Goal: Task Accomplishment & Management: Use online tool/utility

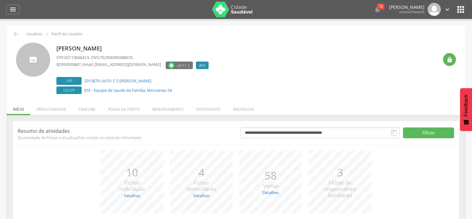
click at [127, 111] on li "Folha de ponto" at bounding box center [124, 107] width 44 height 15
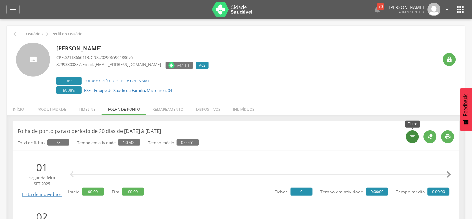
click at [412, 135] on icon "" at bounding box center [413, 136] width 6 height 6
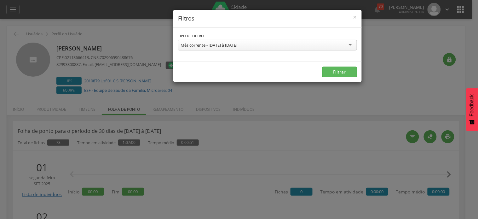
click at [232, 46] on div "Mês corrente - [DATE] à [DATE]" at bounding box center [209, 45] width 57 height 6
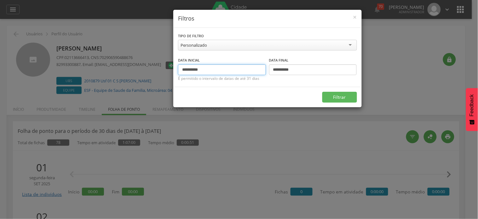
drag, startPoint x: 178, startPoint y: 68, endPoint x: 165, endPoint y: 68, distance: 12.9
click at [165, 68] on div "**********" at bounding box center [239, 109] width 478 height 219
drag, startPoint x: 194, startPoint y: 70, endPoint x: 175, endPoint y: 69, distance: 18.6
click at [175, 69] on div "**********" at bounding box center [267, 57] width 188 height 59
type input "**********"
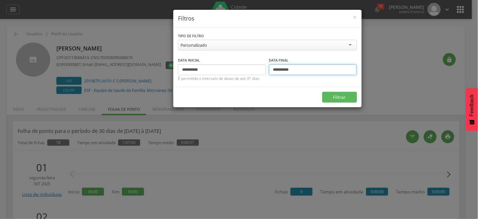
drag, startPoint x: 277, startPoint y: 68, endPoint x: 273, endPoint y: 68, distance: 3.8
click at [273, 68] on input "**********" at bounding box center [313, 69] width 88 height 11
type input "**********"
click at [322, 92] on button "Filtrar" at bounding box center [339, 97] width 35 height 11
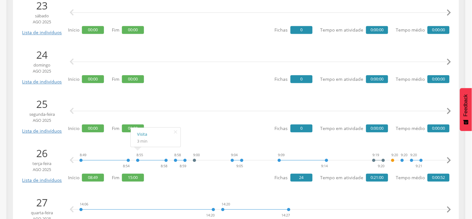
scroll to position [280, 0]
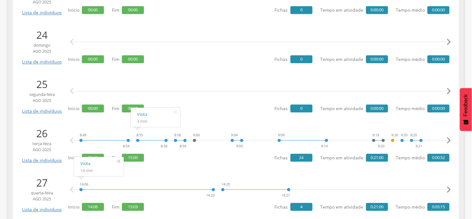
click at [117, 161] on icon "" at bounding box center [119, 161] width 10 height 9
click at [176, 110] on icon "" at bounding box center [176, 111] width 10 height 9
click at [448, 140] on icon "" at bounding box center [449, 140] width 13 height 13
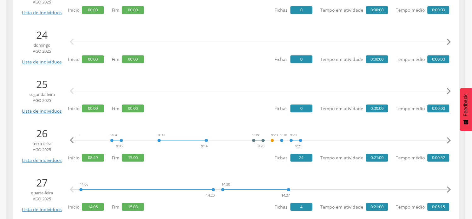
click at [448, 140] on icon "" at bounding box center [449, 140] width 13 height 13
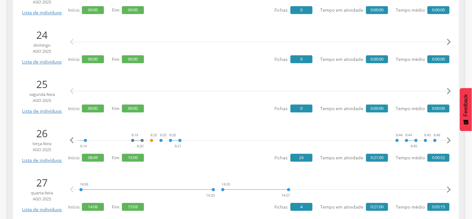
click at [448, 140] on icon "" at bounding box center [449, 140] width 13 height 13
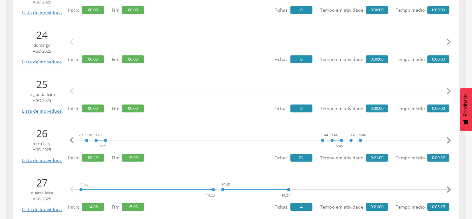
click at [448, 140] on icon "" at bounding box center [449, 140] width 13 height 13
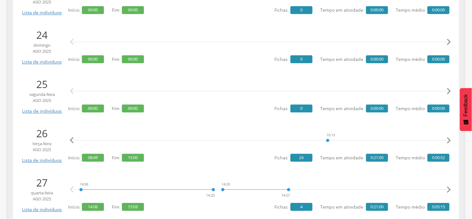
click at [448, 140] on icon "" at bounding box center [449, 140] width 13 height 13
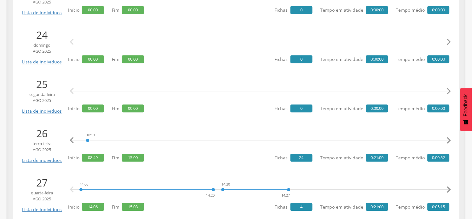
click at [448, 140] on icon "" at bounding box center [449, 140] width 13 height 13
click at [449, 140] on icon "" at bounding box center [449, 140] width 13 height 13
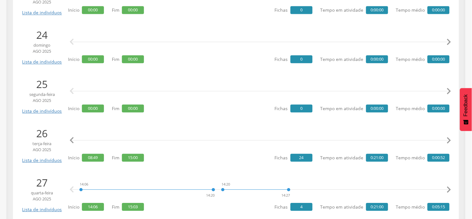
click at [449, 140] on icon "" at bounding box center [449, 140] width 13 height 13
click at [73, 141] on icon "" at bounding box center [72, 140] width 13 height 13
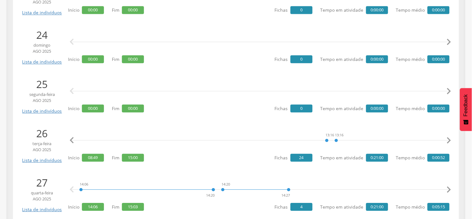
click at [73, 141] on icon "" at bounding box center [72, 140] width 13 height 13
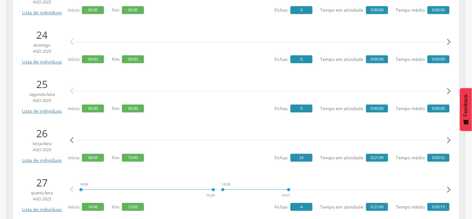
click at [73, 141] on icon "" at bounding box center [72, 140] width 13 height 13
click at [74, 141] on icon "" at bounding box center [72, 140] width 13 height 13
click at [75, 141] on icon "" at bounding box center [72, 140] width 13 height 13
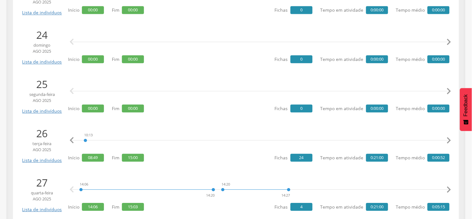
click at [76, 141] on icon "" at bounding box center [72, 140] width 13 height 13
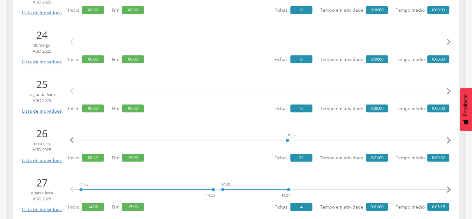
click at [76, 141] on icon "" at bounding box center [72, 140] width 13 height 13
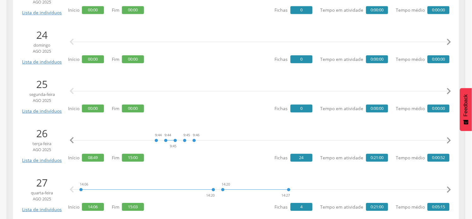
click at [76, 141] on icon "" at bounding box center [72, 140] width 13 height 13
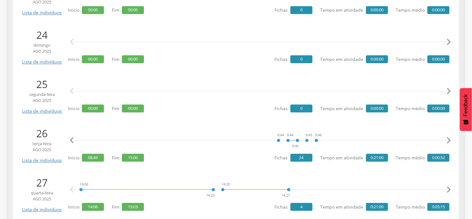
click at [76, 141] on icon "" at bounding box center [72, 140] width 13 height 13
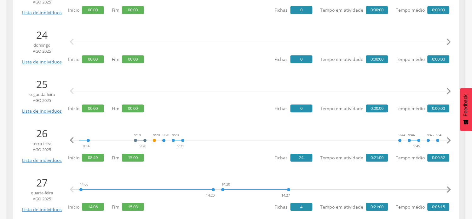
click at [76, 141] on icon "" at bounding box center [72, 140] width 13 height 13
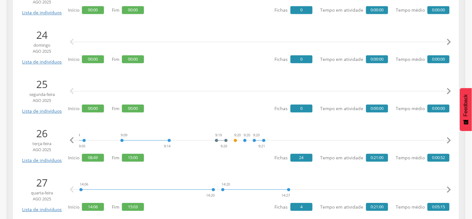
click at [76, 141] on icon "" at bounding box center [72, 140] width 13 height 13
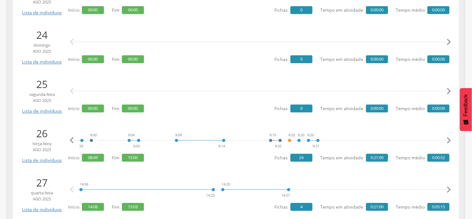
click at [76, 141] on icon "" at bounding box center [72, 140] width 13 height 13
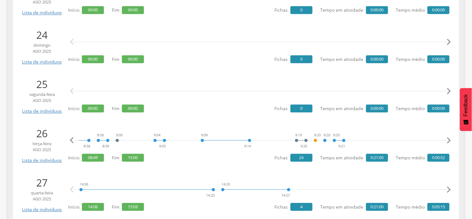
scroll to position [0, 18]
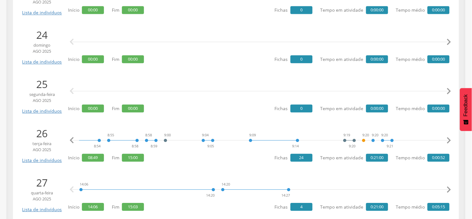
click at [76, 141] on icon "" at bounding box center [72, 140] width 13 height 13
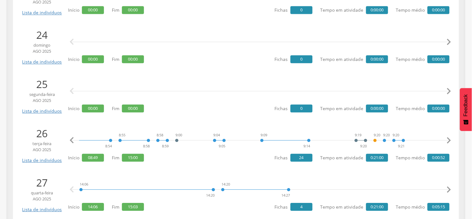
scroll to position [0, 0]
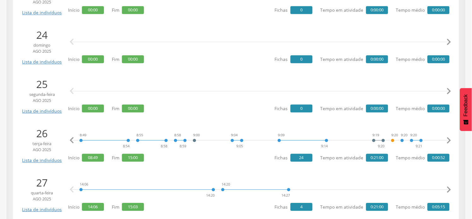
click at [76, 141] on icon "" at bounding box center [72, 140] width 13 height 13
click at [453, 141] on icon "" at bounding box center [449, 140] width 13 height 13
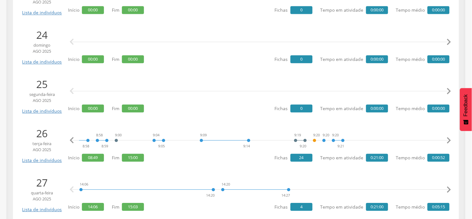
click at [449, 140] on icon "" at bounding box center [449, 140] width 13 height 13
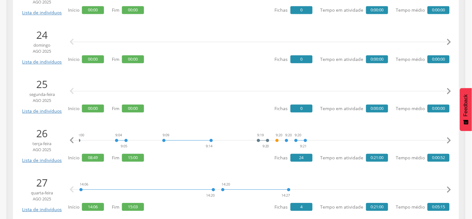
click at [449, 140] on icon "" at bounding box center [449, 140] width 13 height 13
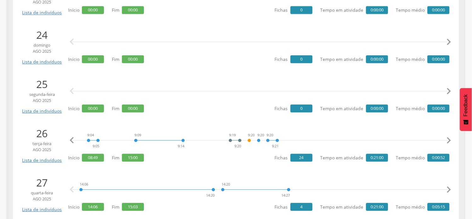
click at [449, 140] on icon "" at bounding box center [449, 140] width 13 height 13
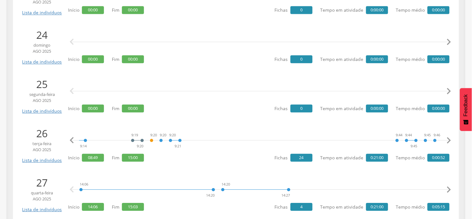
click at [449, 140] on icon "" at bounding box center [449, 140] width 13 height 13
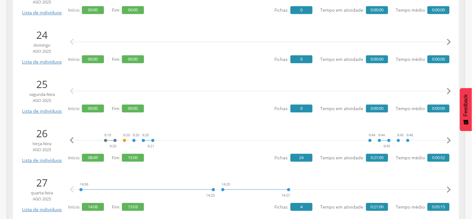
click at [449, 140] on icon "" at bounding box center [449, 140] width 13 height 13
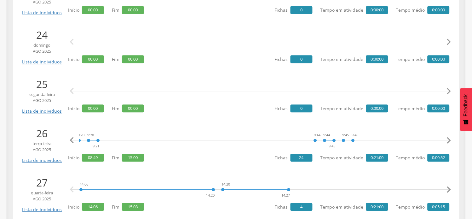
click at [449, 140] on icon "" at bounding box center [449, 140] width 13 height 13
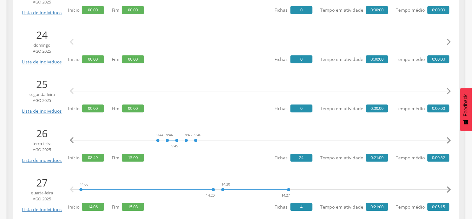
click at [449, 140] on icon "" at bounding box center [449, 140] width 13 height 13
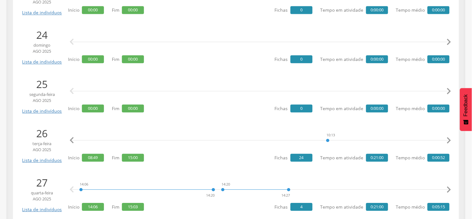
click at [449, 140] on icon "" at bounding box center [449, 140] width 13 height 13
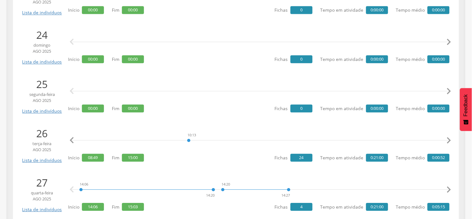
click at [449, 140] on icon "" at bounding box center [449, 140] width 13 height 13
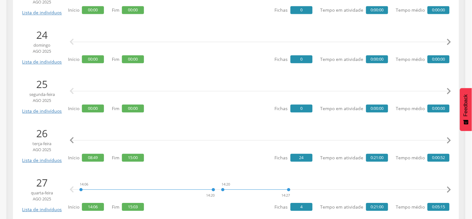
click at [449, 140] on icon "" at bounding box center [449, 140] width 13 height 13
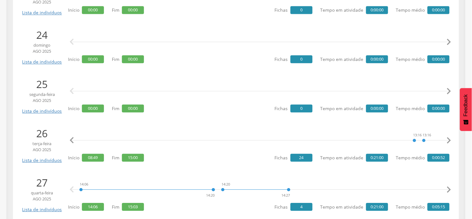
click at [449, 140] on icon "" at bounding box center [449, 140] width 13 height 13
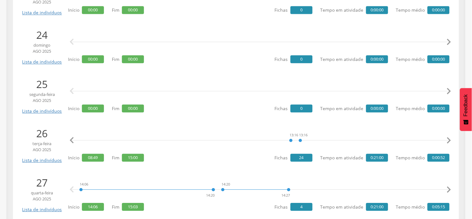
click at [449, 140] on icon "" at bounding box center [449, 140] width 13 height 13
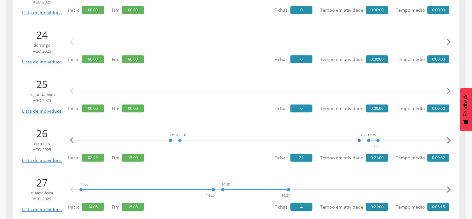
click at [449, 140] on icon "" at bounding box center [449, 140] width 13 height 13
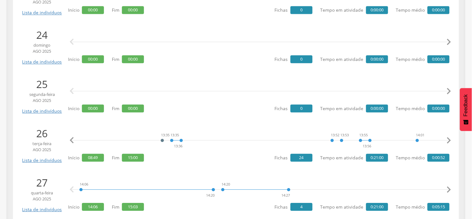
click at [449, 140] on icon "" at bounding box center [449, 140] width 13 height 13
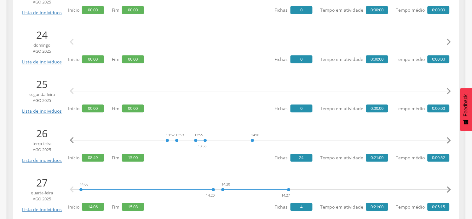
click at [449, 140] on icon "" at bounding box center [449, 140] width 13 height 13
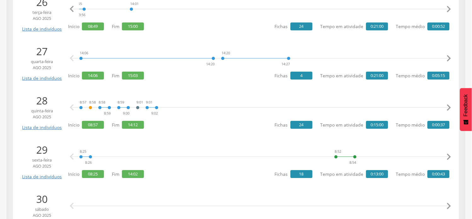
scroll to position [420, 0]
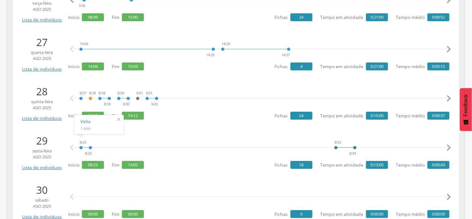
click at [121, 121] on icon "" at bounding box center [119, 119] width 10 height 9
click at [450, 99] on icon "" at bounding box center [449, 98] width 13 height 13
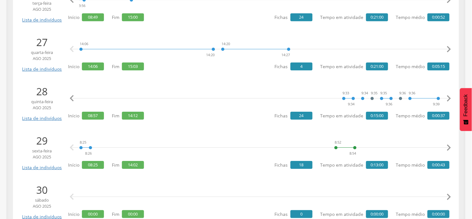
click at [450, 99] on icon "" at bounding box center [449, 98] width 13 height 13
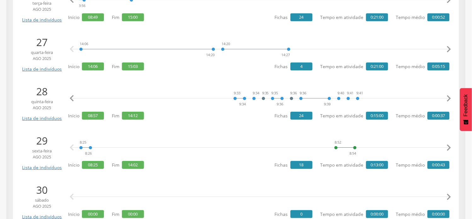
click at [450, 99] on icon "" at bounding box center [449, 98] width 13 height 13
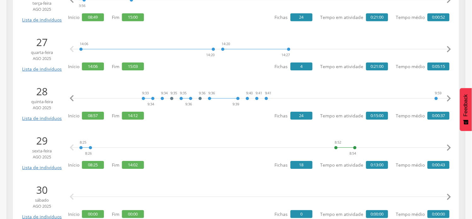
click at [450, 99] on icon "" at bounding box center [449, 98] width 13 height 13
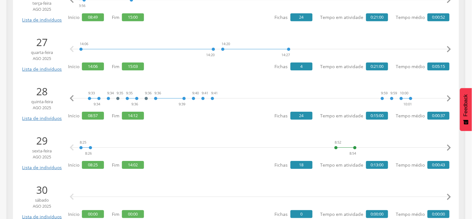
click at [450, 99] on icon "" at bounding box center [449, 98] width 13 height 13
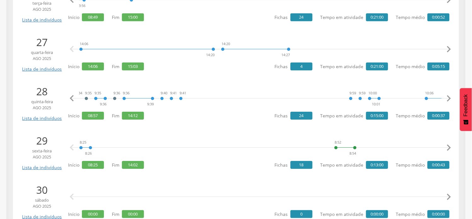
click at [450, 99] on icon "" at bounding box center [449, 98] width 13 height 13
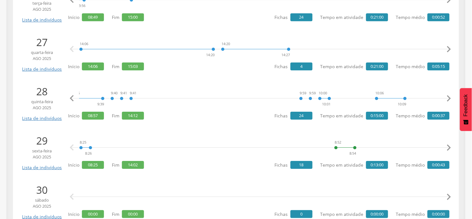
click at [450, 99] on icon "" at bounding box center [449, 98] width 13 height 13
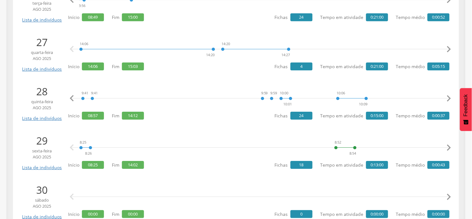
click at [450, 99] on icon "" at bounding box center [449, 98] width 13 height 13
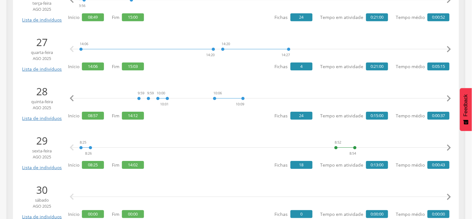
click at [450, 99] on icon "" at bounding box center [449, 98] width 13 height 13
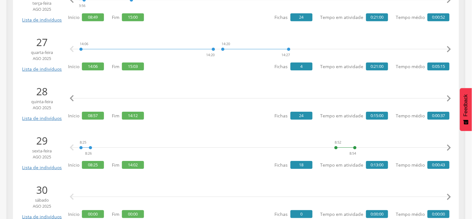
click at [450, 99] on icon "" at bounding box center [449, 98] width 13 height 13
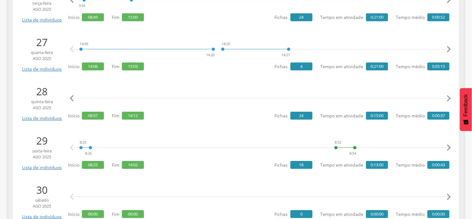
click at [450, 99] on icon "" at bounding box center [449, 98] width 13 height 13
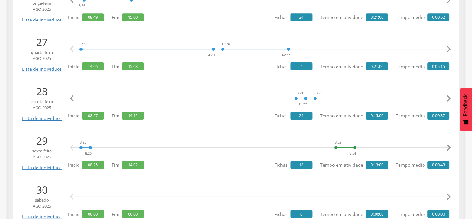
click at [450, 99] on icon "" at bounding box center [449, 98] width 13 height 13
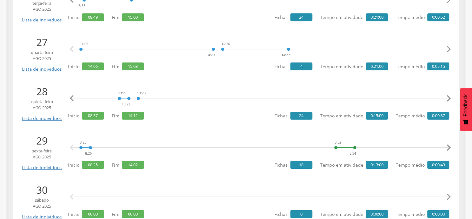
click at [450, 99] on icon "" at bounding box center [449, 98] width 13 height 13
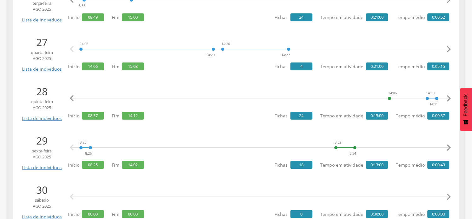
scroll to position [0, 1466]
click at [450, 99] on icon "" at bounding box center [449, 98] width 13 height 13
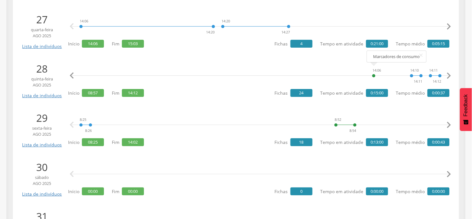
scroll to position [455, 0]
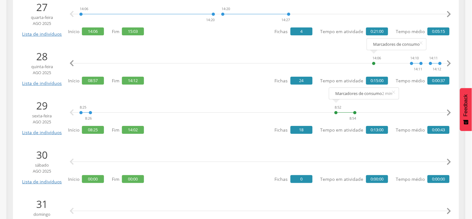
click at [445, 111] on icon "" at bounding box center [449, 112] width 13 height 13
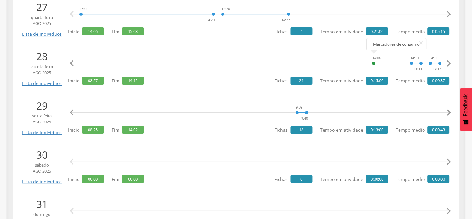
click at [445, 111] on icon "" at bounding box center [449, 112] width 13 height 13
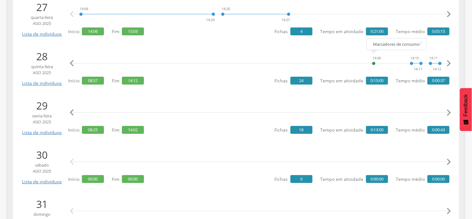
click at [445, 111] on icon "" at bounding box center [449, 112] width 13 height 13
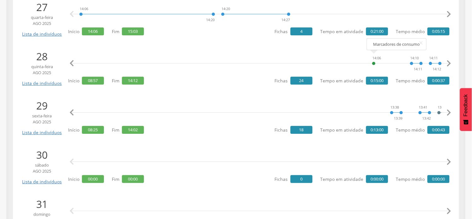
click at [445, 111] on icon "" at bounding box center [449, 112] width 13 height 13
click at [70, 114] on icon "" at bounding box center [72, 112] width 13 height 13
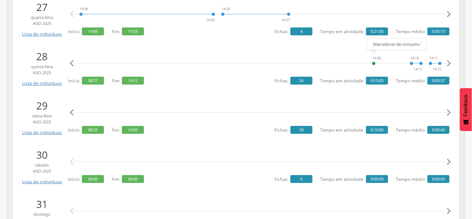
click at [70, 114] on icon "" at bounding box center [72, 112] width 13 height 13
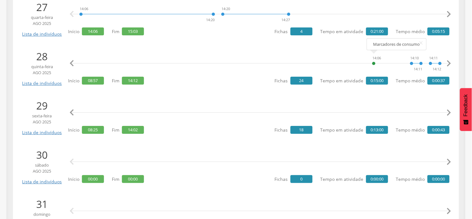
click at [70, 114] on icon "" at bounding box center [72, 112] width 13 height 13
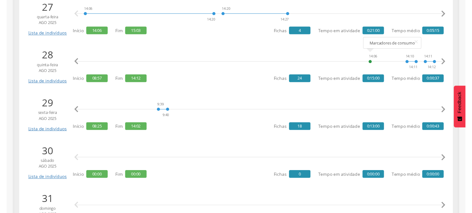
scroll to position [0, 603]
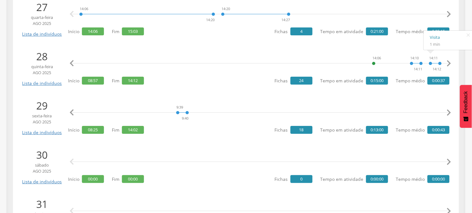
click at [455, 112] on icon "" at bounding box center [449, 112] width 13 height 13
click at [450, 113] on icon "" at bounding box center [449, 112] width 13 height 13
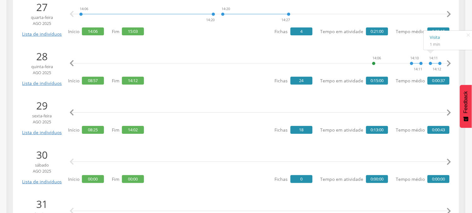
click at [450, 113] on icon "" at bounding box center [449, 112] width 13 height 13
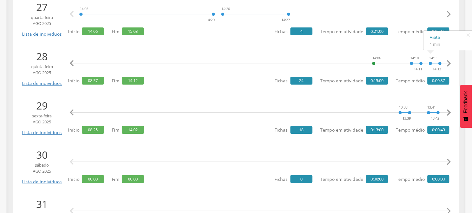
click at [450, 113] on icon "" at bounding box center [449, 112] width 13 height 13
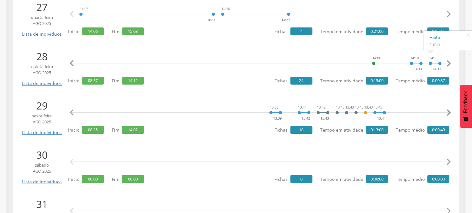
click at [450, 113] on icon "" at bounding box center [449, 112] width 13 height 13
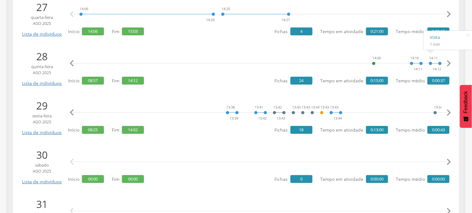
click at [450, 113] on icon "" at bounding box center [449, 112] width 13 height 13
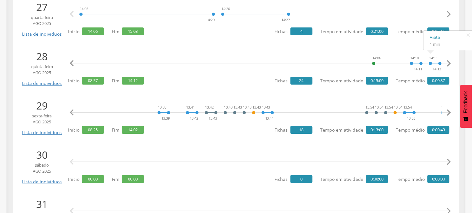
click at [450, 113] on icon "" at bounding box center [449, 112] width 13 height 13
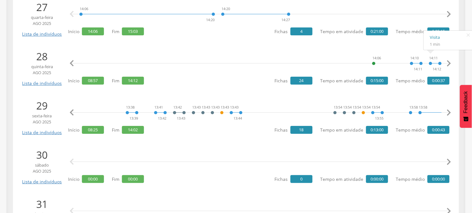
click at [450, 113] on icon "" at bounding box center [449, 112] width 13 height 13
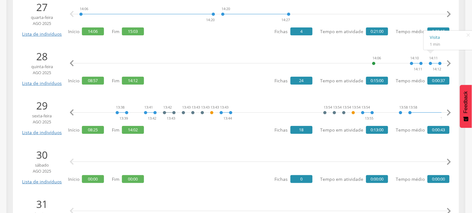
click at [450, 113] on icon "" at bounding box center [449, 112] width 13 height 13
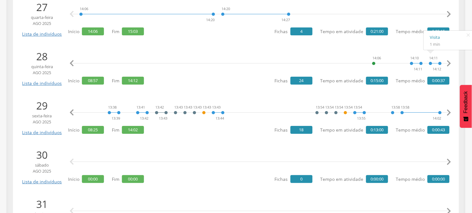
click at [450, 113] on icon "" at bounding box center [449, 112] width 13 height 13
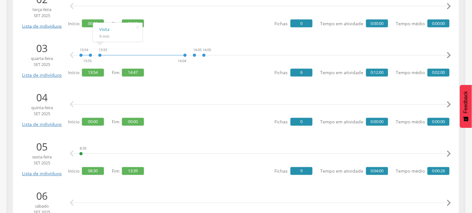
scroll to position [770, 0]
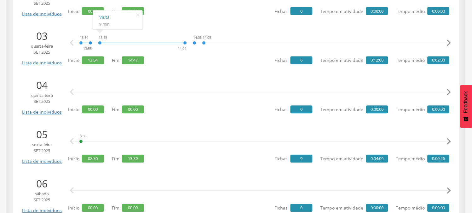
click at [447, 142] on icon "" at bounding box center [449, 141] width 13 height 13
click at [448, 142] on icon "" at bounding box center [449, 141] width 13 height 13
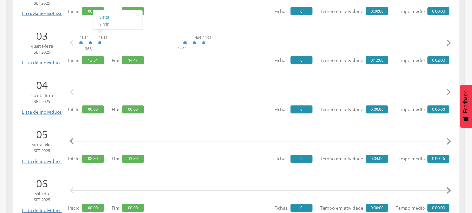
click at [448, 142] on icon "" at bounding box center [449, 141] width 13 height 13
click at [72, 144] on icon "" at bounding box center [72, 141] width 13 height 13
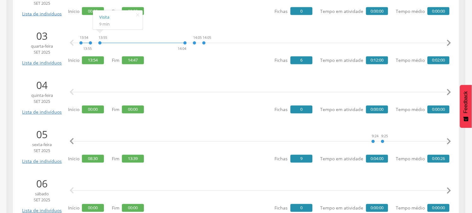
click at [72, 144] on icon "" at bounding box center [72, 141] width 13 height 13
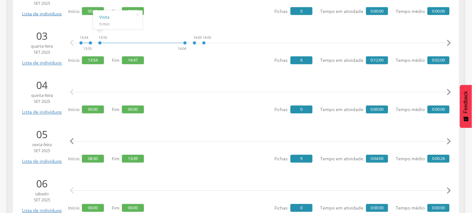
scroll to position [0, 19]
click at [72, 144] on icon "" at bounding box center [72, 141] width 13 height 13
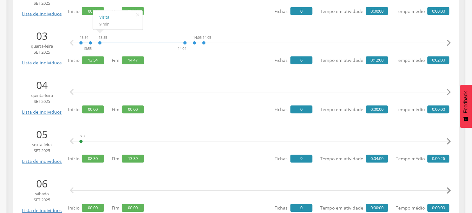
click at [72, 144] on icon "" at bounding box center [72, 141] width 13 height 13
click at [447, 140] on icon "" at bounding box center [449, 141] width 13 height 13
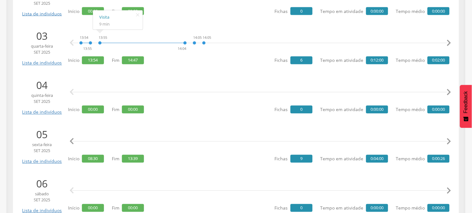
click at [447, 140] on icon "" at bounding box center [449, 141] width 13 height 13
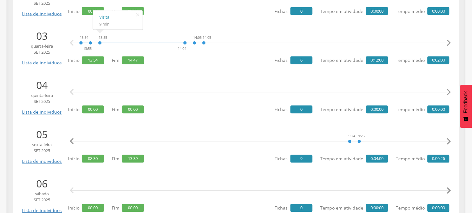
click at [448, 140] on icon "" at bounding box center [449, 141] width 13 height 13
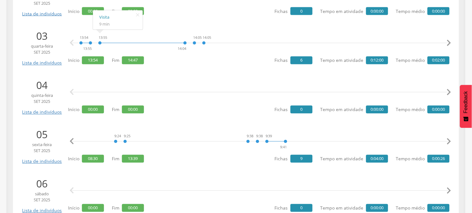
scroll to position [0, 483]
click at [448, 140] on icon "" at bounding box center [449, 141] width 13 height 13
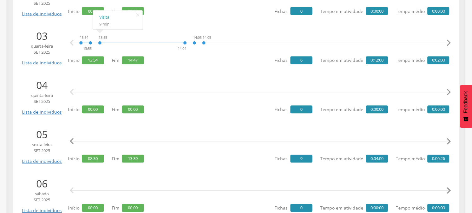
click at [448, 140] on icon "" at bounding box center [449, 141] width 13 height 13
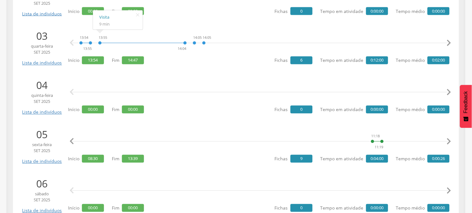
click at [448, 140] on icon "" at bounding box center [449, 141] width 13 height 13
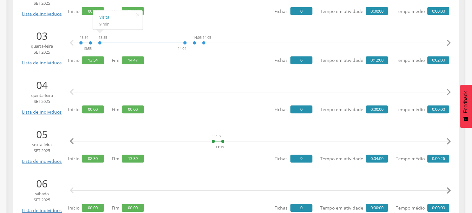
click at [448, 140] on icon "" at bounding box center [449, 141] width 13 height 13
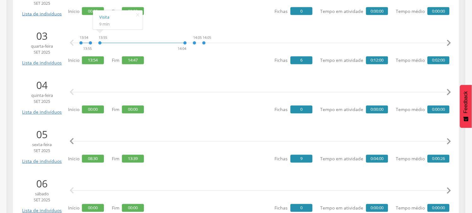
click at [448, 140] on icon "" at bounding box center [449, 141] width 13 height 13
click at [72, 141] on icon "" at bounding box center [72, 141] width 13 height 13
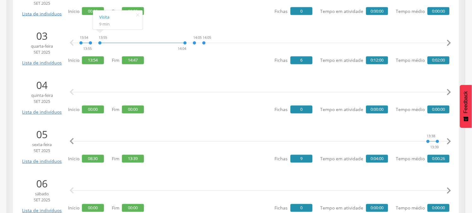
click at [72, 141] on icon "" at bounding box center [72, 141] width 13 height 13
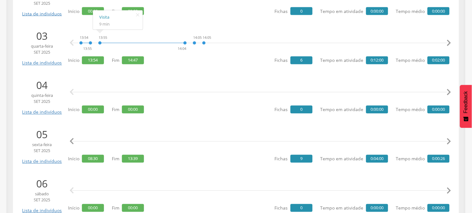
click at [72, 141] on icon "" at bounding box center [72, 141] width 13 height 13
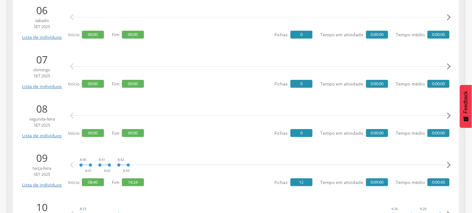
scroll to position [945, 0]
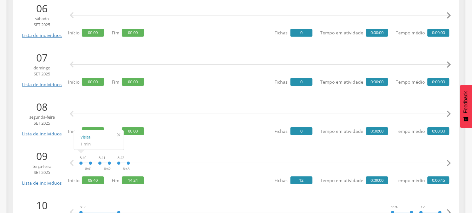
click at [120, 136] on icon "" at bounding box center [119, 134] width 10 height 9
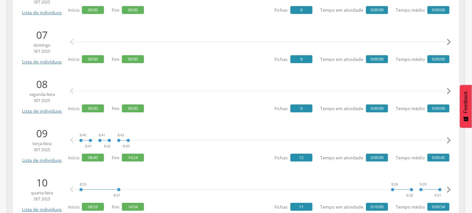
scroll to position [980, 0]
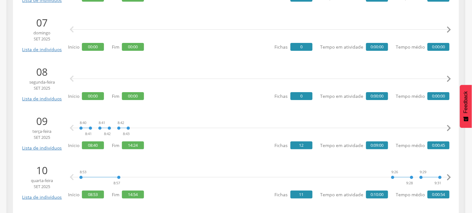
click at [449, 130] on icon "" at bounding box center [449, 128] width 13 height 13
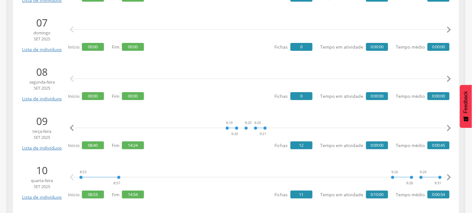
click at [449, 130] on icon "" at bounding box center [449, 128] width 13 height 13
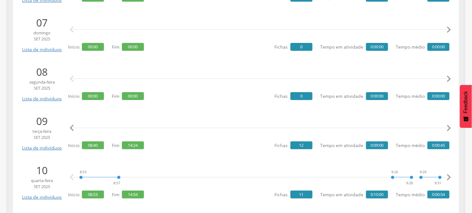
click at [449, 130] on icon "" at bounding box center [449, 128] width 13 height 13
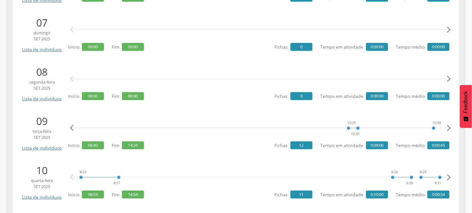
click at [449, 130] on icon "" at bounding box center [449, 128] width 13 height 13
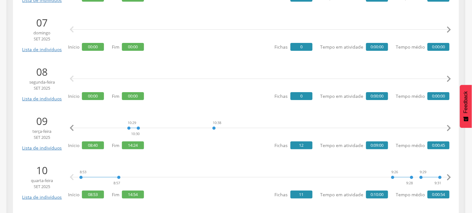
scroll to position [0, 966]
click at [449, 127] on icon "" at bounding box center [449, 128] width 13 height 13
click at [70, 127] on icon "" at bounding box center [72, 128] width 13 height 13
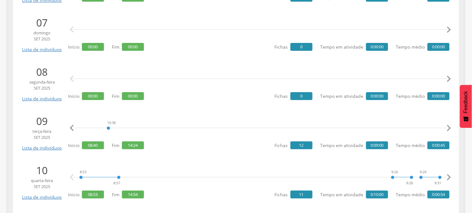
click at [70, 127] on icon "" at bounding box center [72, 128] width 13 height 13
click at [446, 127] on icon "" at bounding box center [449, 128] width 13 height 13
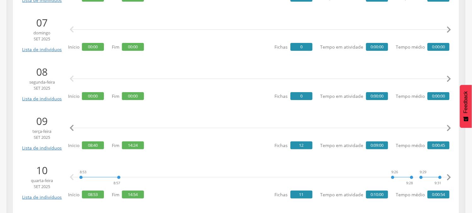
click at [446, 127] on icon "" at bounding box center [449, 128] width 13 height 13
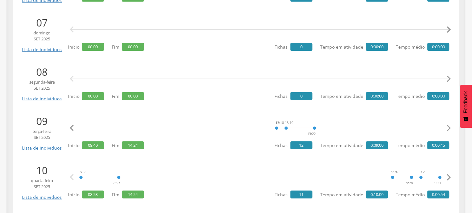
click at [447, 127] on icon "" at bounding box center [449, 128] width 13 height 13
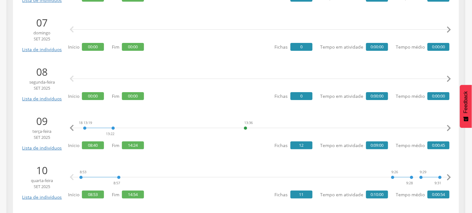
click at [447, 127] on icon "" at bounding box center [449, 128] width 13 height 13
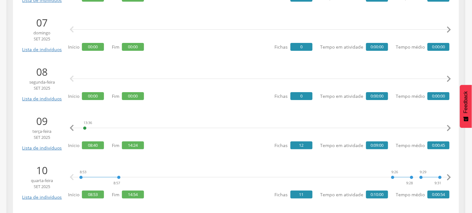
click at [447, 127] on icon "" at bounding box center [449, 128] width 13 height 13
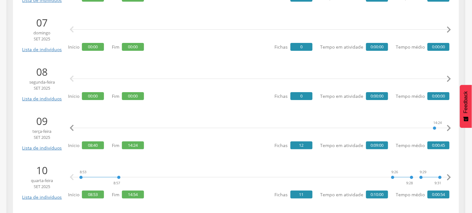
click at [447, 127] on icon "" at bounding box center [449, 128] width 13 height 13
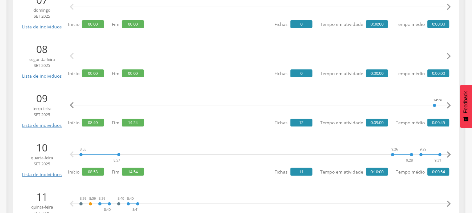
scroll to position [1015, 0]
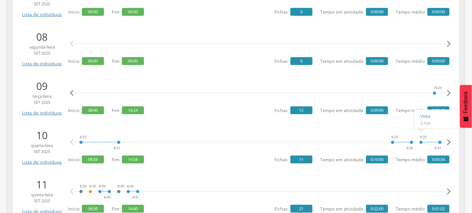
click at [450, 142] on icon "" at bounding box center [449, 142] width 13 height 13
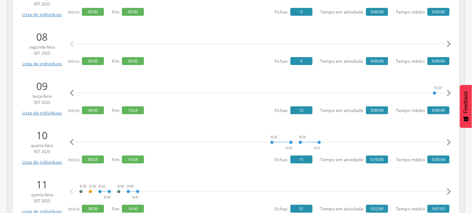
click at [450, 142] on icon "" at bounding box center [449, 142] width 13 height 13
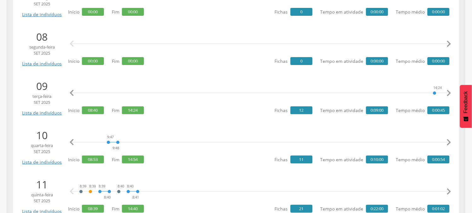
click at [450, 142] on icon "" at bounding box center [449, 142] width 13 height 13
click at [308, 125] on li "Marcadores de consumo" at bounding box center [324, 123] width 59 height 9
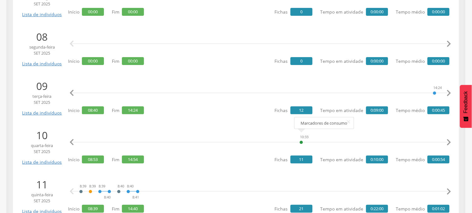
click at [298, 125] on li "Marcadores de consumo" at bounding box center [324, 123] width 59 height 9
click at [448, 142] on icon "" at bounding box center [449, 142] width 13 height 13
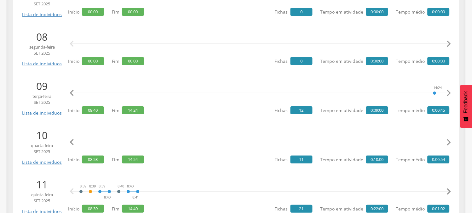
click at [448, 142] on icon "" at bounding box center [449, 142] width 13 height 13
click at [448, 141] on icon "" at bounding box center [449, 142] width 13 height 13
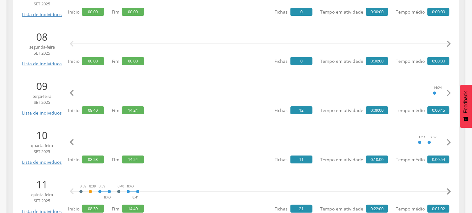
click at [448, 141] on icon "" at bounding box center [449, 142] width 13 height 13
click at [73, 141] on icon "" at bounding box center [72, 142] width 13 height 13
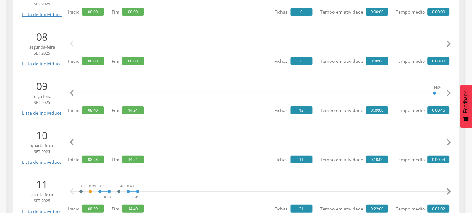
click at [73, 141] on icon "" at bounding box center [72, 142] width 13 height 13
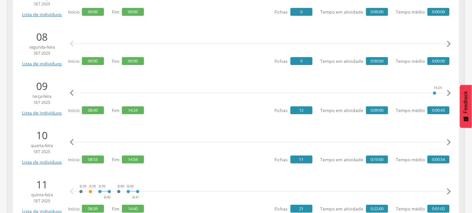
click at [73, 141] on icon "" at bounding box center [72, 142] width 13 height 13
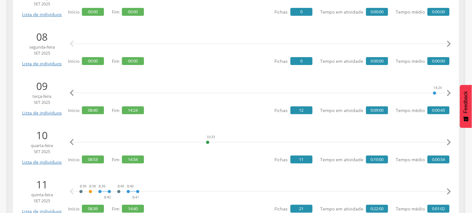
click at [73, 141] on icon "" at bounding box center [72, 142] width 13 height 13
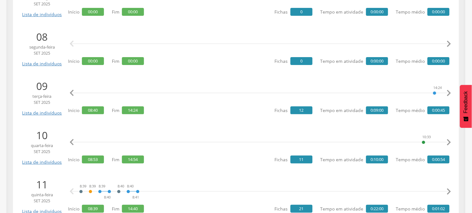
scroll to position [0, 602]
click at [425, 143] on div "10:33" at bounding box center [424, 142] width 4 height 19
click at [422, 124] on li "Marcadores de consumo" at bounding box center [446, 123] width 59 height 9
click at [73, 141] on icon "" at bounding box center [72, 142] width 13 height 13
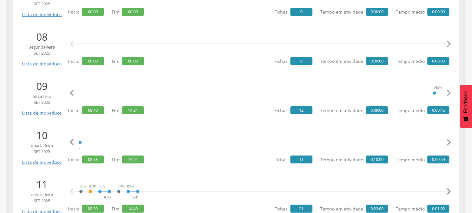
click at [73, 141] on icon "" at bounding box center [72, 142] width 13 height 13
click at [114, 115] on link "Visita" at bounding box center [128, 116] width 37 height 8
click at [147, 113] on icon "" at bounding box center [148, 113] width 10 height 9
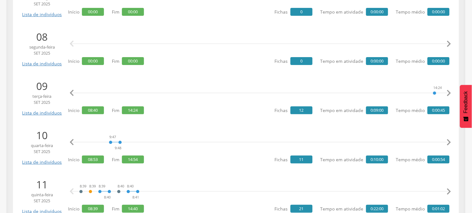
click at [71, 93] on icon "" at bounding box center [72, 93] width 13 height 13
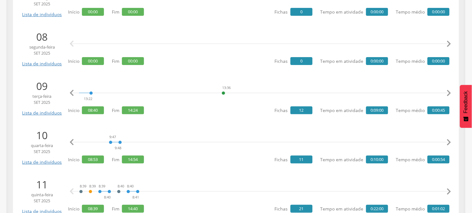
click at [71, 93] on icon "" at bounding box center [72, 93] width 13 height 13
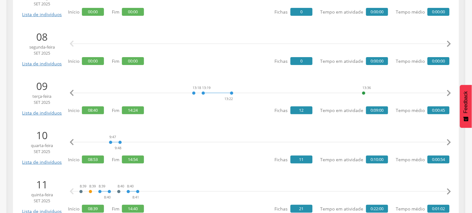
click at [71, 93] on icon "" at bounding box center [72, 93] width 13 height 13
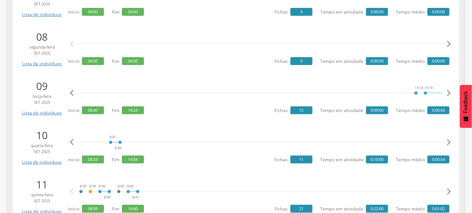
scroll to position [0, 1310]
click at [71, 93] on icon "" at bounding box center [72, 93] width 13 height 13
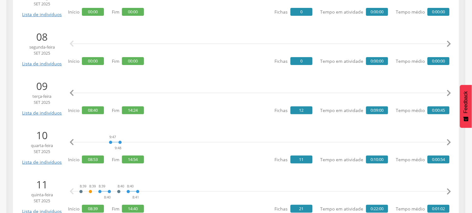
click at [70, 93] on icon "" at bounding box center [72, 93] width 13 height 13
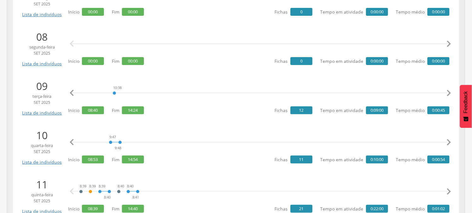
click at [70, 93] on icon "" at bounding box center [72, 93] width 13 height 13
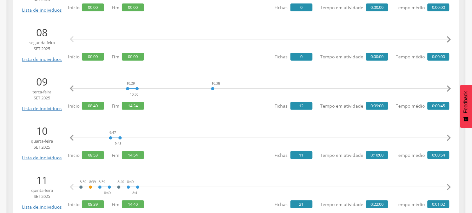
scroll to position [1050, 0]
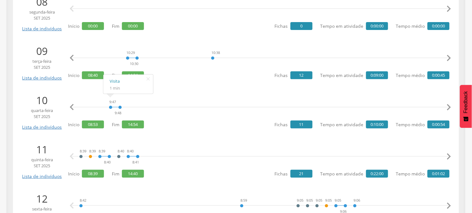
click at [453, 107] on icon "" at bounding box center [449, 107] width 13 height 13
click at [448, 106] on icon "" at bounding box center [449, 107] width 13 height 13
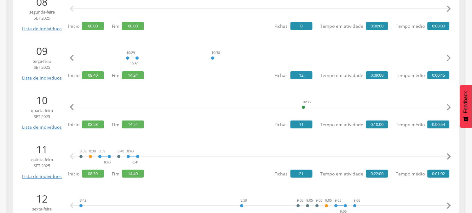
click at [448, 106] on icon "" at bounding box center [449, 107] width 13 height 13
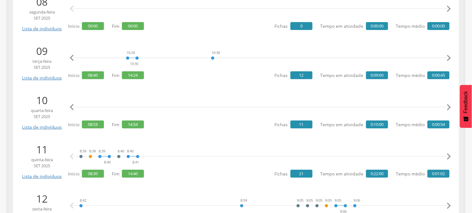
click at [448, 106] on icon "" at bounding box center [449, 107] width 13 height 13
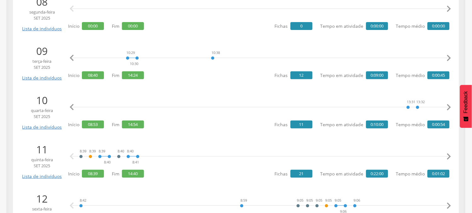
click at [448, 106] on icon "" at bounding box center [449, 107] width 13 height 13
click at [74, 108] on icon "" at bounding box center [72, 107] width 13 height 13
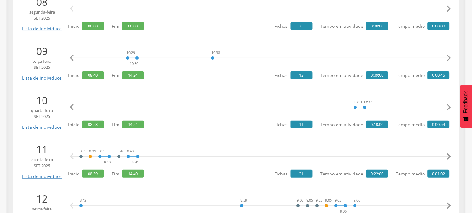
click at [74, 108] on icon "" at bounding box center [72, 107] width 13 height 13
click at [75, 107] on icon "" at bounding box center [72, 107] width 13 height 13
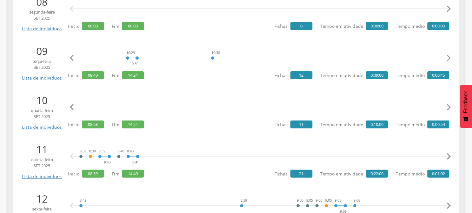
click at [75, 107] on icon "" at bounding box center [72, 107] width 13 height 13
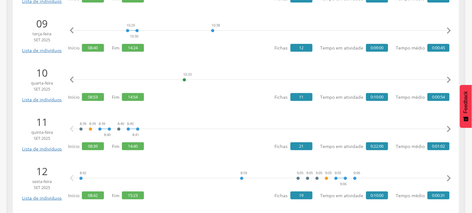
scroll to position [1085, 0]
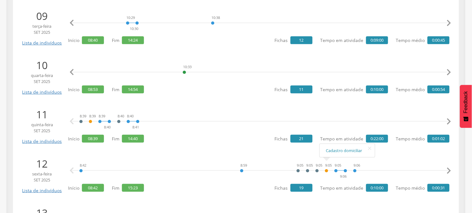
click at [452, 168] on icon "" at bounding box center [449, 170] width 13 height 13
click at [452, 169] on icon "" at bounding box center [449, 170] width 13 height 13
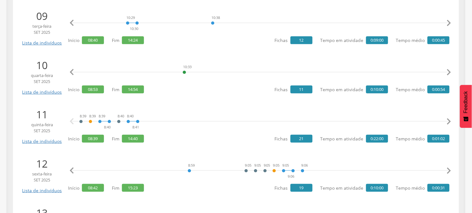
click at [452, 169] on icon "" at bounding box center [449, 170] width 13 height 13
click at [451, 169] on icon "" at bounding box center [449, 170] width 13 height 13
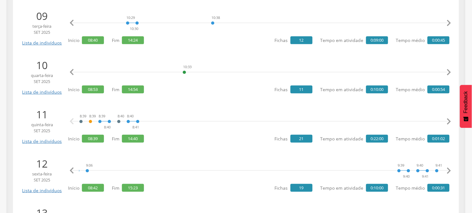
click at [451, 169] on icon "" at bounding box center [449, 170] width 13 height 13
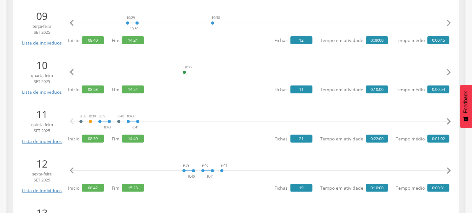
click at [451, 169] on icon "" at bounding box center [449, 170] width 13 height 13
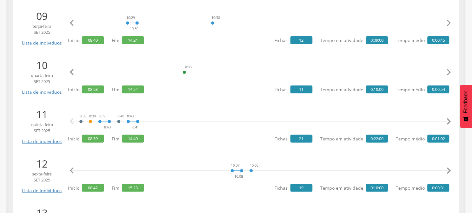
click at [451, 169] on icon "" at bounding box center [449, 170] width 13 height 13
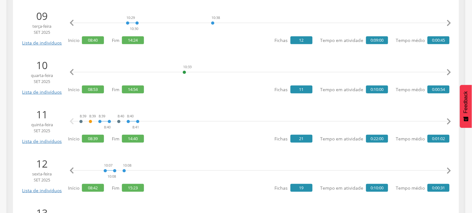
click at [451, 169] on icon "" at bounding box center [449, 170] width 13 height 13
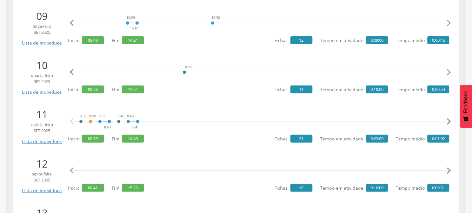
click at [451, 169] on icon "" at bounding box center [449, 170] width 13 height 13
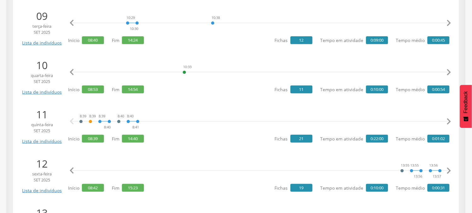
click at [451, 169] on icon "" at bounding box center [449, 170] width 13 height 13
click at [73, 169] on icon "" at bounding box center [72, 170] width 13 height 13
click at [74, 169] on icon "" at bounding box center [72, 170] width 13 height 13
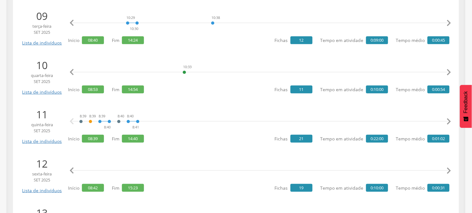
click at [74, 169] on icon "" at bounding box center [72, 170] width 13 height 13
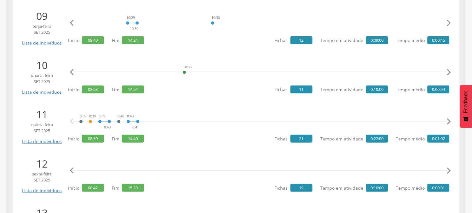
click at [74, 169] on icon "" at bounding box center [72, 170] width 13 height 13
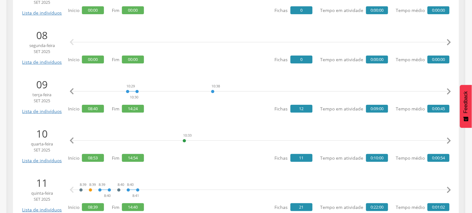
scroll to position [1010, 0]
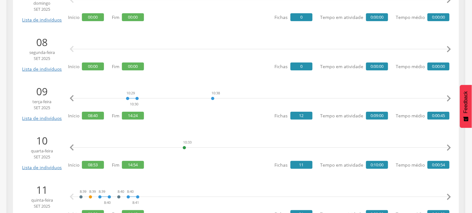
click at [448, 102] on icon "" at bounding box center [449, 98] width 13 height 13
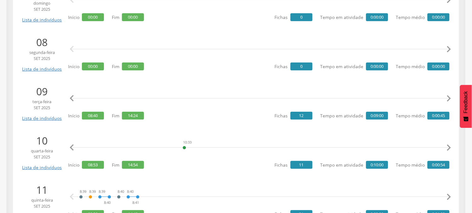
click at [72, 97] on icon "" at bounding box center [72, 98] width 13 height 13
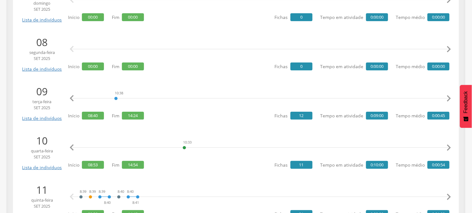
click at [72, 97] on icon "" at bounding box center [72, 98] width 13 height 13
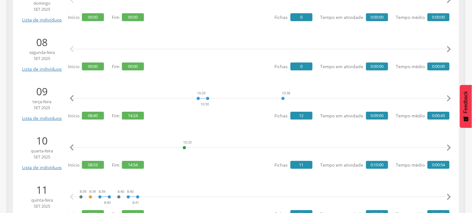
click at [72, 98] on icon "" at bounding box center [72, 98] width 13 height 13
click at [72, 99] on icon "" at bounding box center [72, 98] width 13 height 13
click at [73, 99] on icon "" at bounding box center [72, 98] width 13 height 13
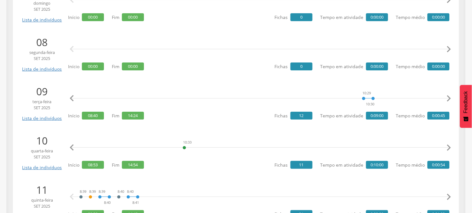
click at [73, 99] on icon "" at bounding box center [72, 98] width 13 height 13
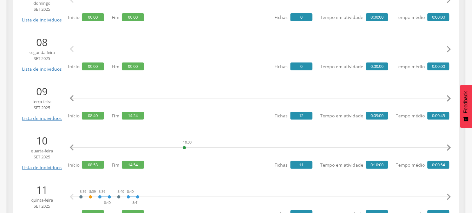
click at [73, 100] on icon "" at bounding box center [72, 98] width 13 height 13
click at [73, 101] on icon "" at bounding box center [72, 98] width 13 height 13
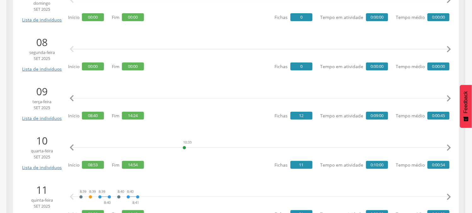
click at [73, 101] on icon "" at bounding box center [72, 98] width 13 height 13
click at [73, 96] on icon "" at bounding box center [72, 98] width 13 height 13
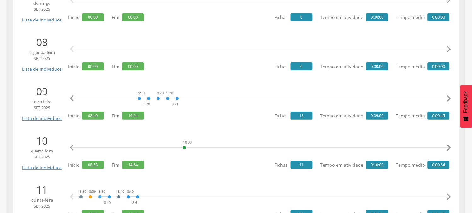
click at [73, 96] on icon "" at bounding box center [72, 98] width 13 height 13
click at [73, 97] on icon "" at bounding box center [72, 98] width 13 height 13
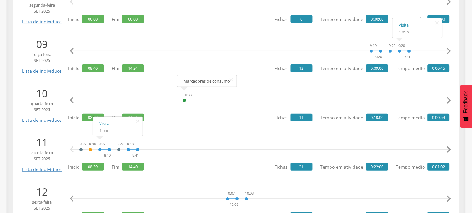
scroll to position [1045, 0]
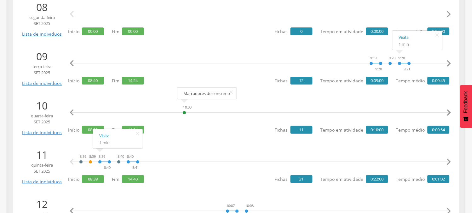
click at [76, 65] on icon "" at bounding box center [72, 63] width 13 height 13
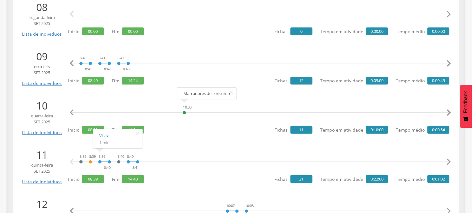
click at [76, 65] on icon "" at bounding box center [72, 63] width 13 height 13
click at [450, 63] on icon "" at bounding box center [449, 63] width 13 height 13
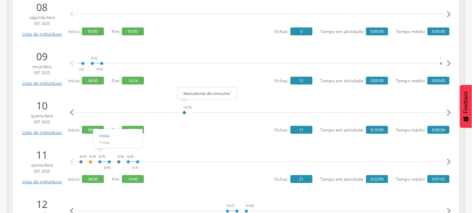
click at [450, 63] on icon "" at bounding box center [449, 63] width 13 height 13
click at [446, 64] on icon "" at bounding box center [449, 63] width 13 height 13
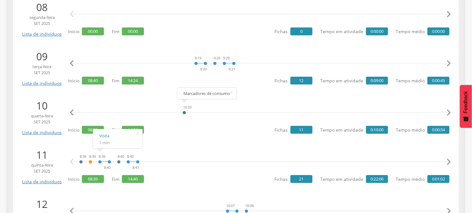
click at [446, 64] on icon "" at bounding box center [449, 63] width 13 height 13
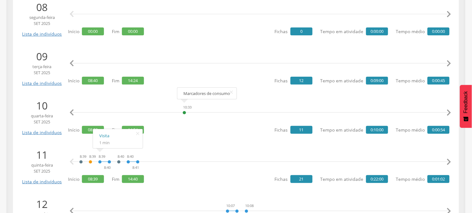
click at [446, 64] on icon "" at bounding box center [449, 63] width 13 height 13
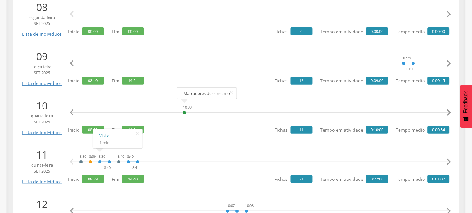
click at [446, 64] on icon "" at bounding box center [449, 63] width 13 height 13
click at [449, 64] on icon "" at bounding box center [449, 63] width 13 height 13
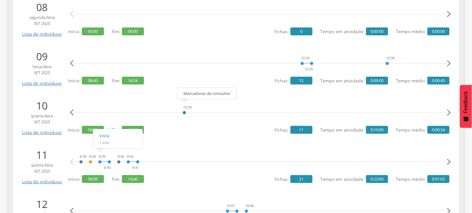
click at [449, 64] on icon "" at bounding box center [449, 63] width 13 height 13
click at [448, 64] on icon "" at bounding box center [449, 63] width 13 height 13
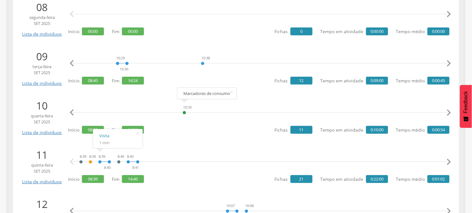
click at [448, 64] on icon "" at bounding box center [449, 63] width 13 height 13
click at [448, 62] on icon "" at bounding box center [449, 63] width 13 height 13
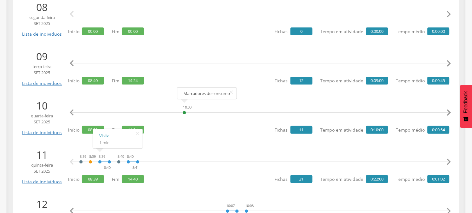
click at [448, 62] on icon "" at bounding box center [449, 63] width 13 height 13
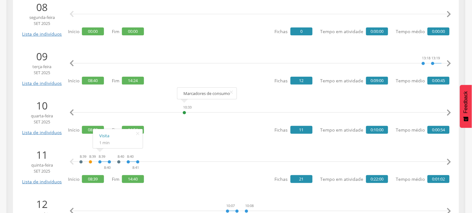
click at [448, 62] on icon "" at bounding box center [449, 63] width 13 height 13
click at [446, 62] on icon "" at bounding box center [449, 63] width 13 height 13
click at [447, 62] on icon "" at bounding box center [449, 63] width 13 height 13
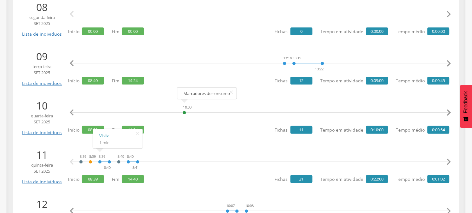
click at [447, 62] on icon "" at bounding box center [449, 63] width 13 height 13
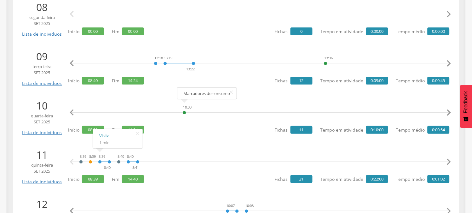
click at [447, 62] on icon "" at bounding box center [449, 63] width 13 height 13
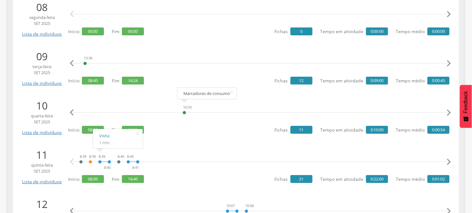
scroll to position [0, 1812]
click at [449, 62] on icon "" at bounding box center [449, 63] width 13 height 13
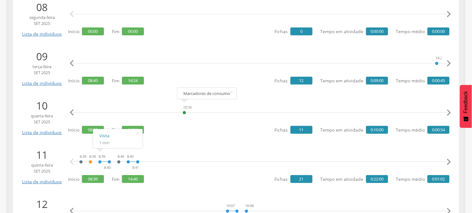
scroll to position [0, 1915]
click at [449, 62] on icon "" at bounding box center [449, 63] width 13 height 13
click at [70, 63] on icon "" at bounding box center [72, 63] width 13 height 13
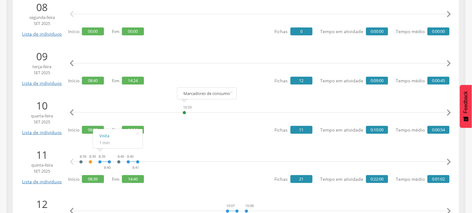
click at [70, 63] on icon "" at bounding box center [72, 63] width 13 height 13
click at [446, 63] on icon "" at bounding box center [449, 63] width 13 height 13
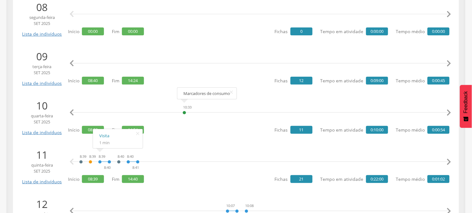
click at [446, 63] on icon "" at bounding box center [449, 63] width 13 height 13
click at [254, 130] on div "8:53 8:57 9:26 9:28 9:29 9:31 9:47 9:48 10:33 13:31 13:32 14:01 14:02 14:02 14:…" at bounding box center [259, 116] width 382 height 37
click at [137, 134] on icon "" at bounding box center [138, 133] width 10 height 9
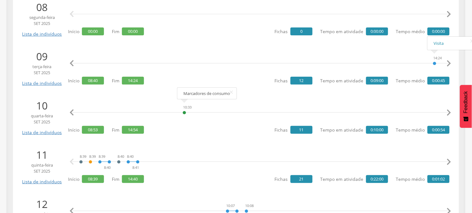
click at [448, 110] on icon "" at bounding box center [449, 112] width 13 height 13
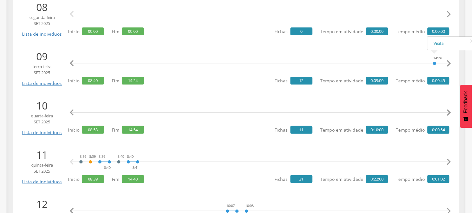
click at [448, 110] on icon "" at bounding box center [449, 112] width 13 height 13
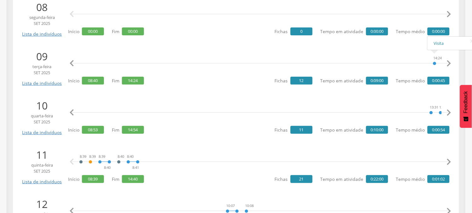
click at [448, 110] on icon "" at bounding box center [449, 112] width 13 height 13
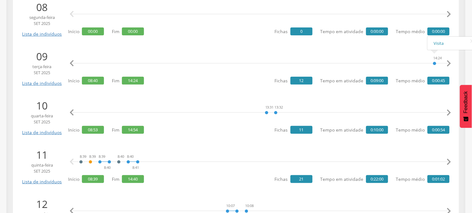
click at [448, 110] on icon "" at bounding box center [449, 112] width 13 height 13
click at [448, 109] on icon "" at bounding box center [449, 112] width 13 height 13
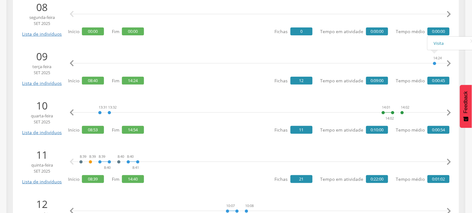
click at [448, 109] on icon "" at bounding box center [449, 112] width 13 height 13
click at [449, 109] on icon "" at bounding box center [449, 112] width 13 height 13
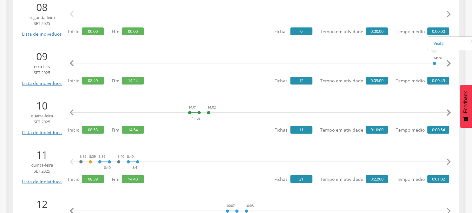
click at [449, 109] on icon "" at bounding box center [449, 112] width 13 height 13
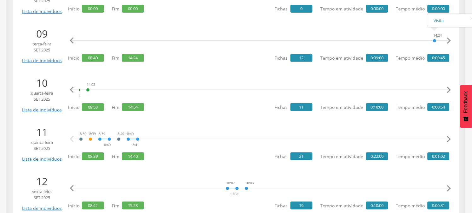
scroll to position [1080, 0]
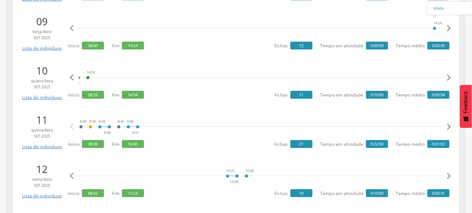
click at [448, 125] on icon "" at bounding box center [449, 126] width 13 height 13
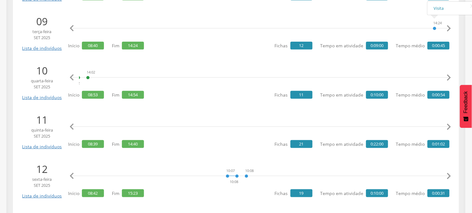
click at [448, 125] on icon "" at bounding box center [449, 126] width 13 height 13
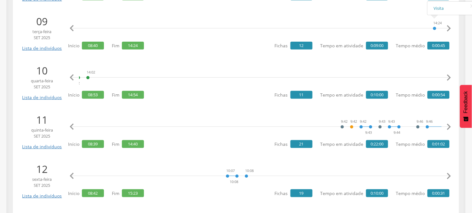
click at [448, 125] on icon "" at bounding box center [449, 126] width 13 height 13
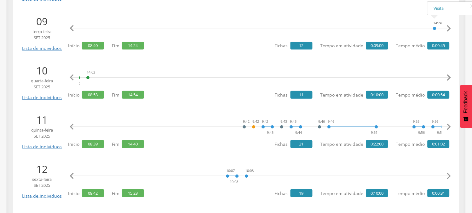
scroll to position [0, 483]
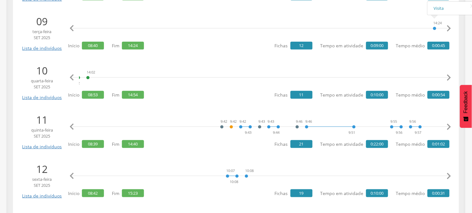
click at [449, 125] on icon "" at bounding box center [449, 126] width 13 height 13
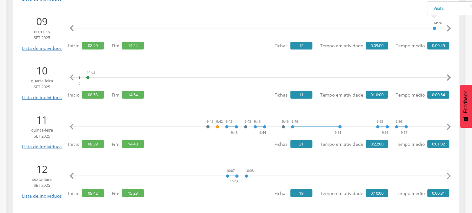
click at [449, 125] on icon "" at bounding box center [449, 126] width 13 height 13
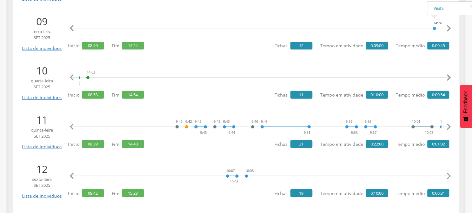
click at [449, 125] on icon "" at bounding box center [449, 126] width 13 height 13
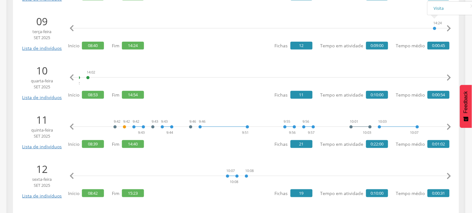
click at [449, 125] on icon "" at bounding box center [449, 126] width 13 height 13
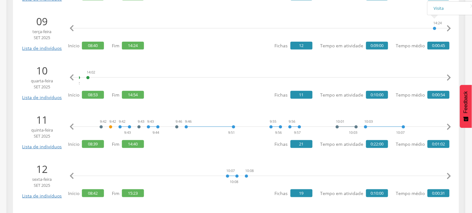
click at [449, 125] on icon "" at bounding box center [449, 126] width 13 height 13
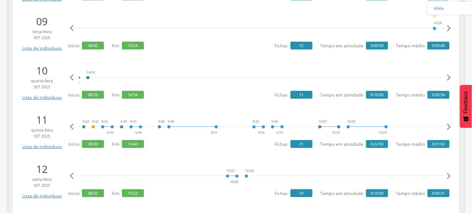
click at [449, 125] on icon "" at bounding box center [449, 126] width 13 height 13
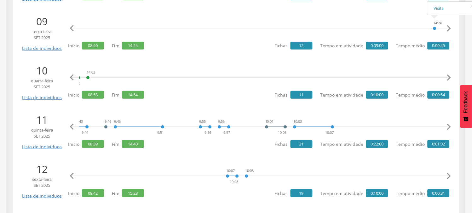
click at [449, 125] on icon "" at bounding box center [449, 126] width 13 height 13
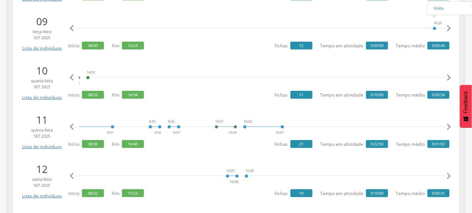
click at [449, 125] on icon "" at bounding box center [449, 126] width 13 height 13
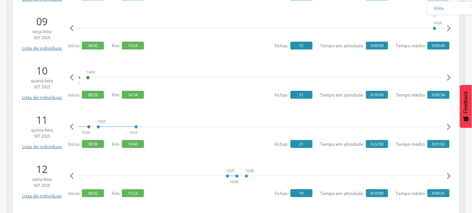
click at [449, 125] on icon "" at bounding box center [449, 126] width 13 height 13
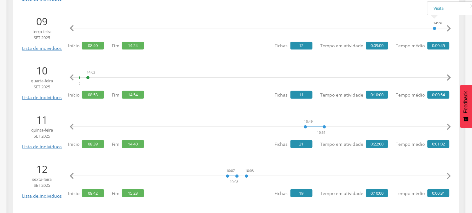
click at [449, 125] on icon "" at bounding box center [449, 126] width 13 height 13
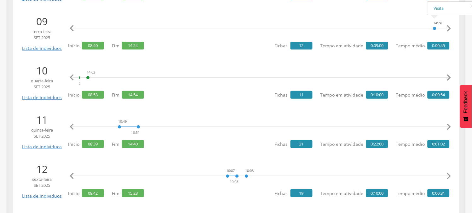
click at [449, 125] on icon "" at bounding box center [449, 126] width 13 height 13
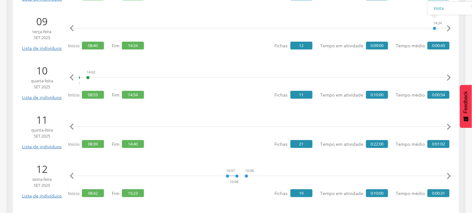
click at [449, 125] on icon "" at bounding box center [449, 126] width 13 height 13
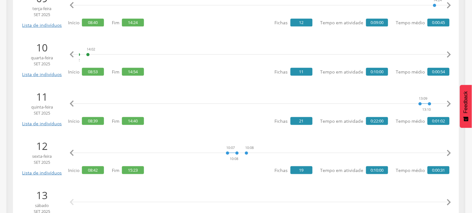
scroll to position [1115, 0]
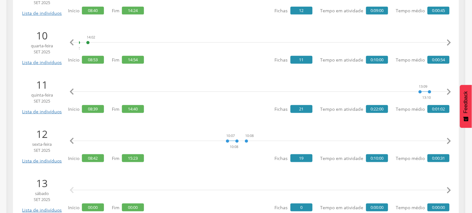
click at [448, 140] on icon "" at bounding box center [449, 141] width 13 height 13
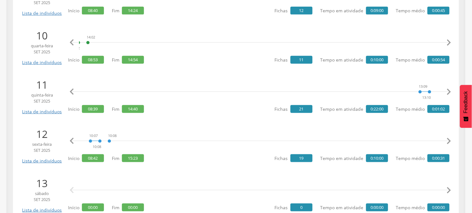
click at [448, 140] on icon "" at bounding box center [449, 141] width 13 height 13
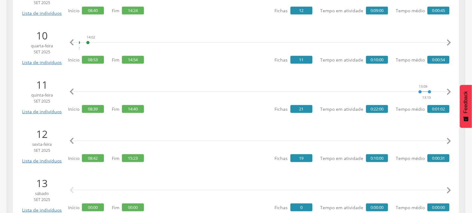
click at [448, 140] on icon "" at bounding box center [449, 141] width 13 height 13
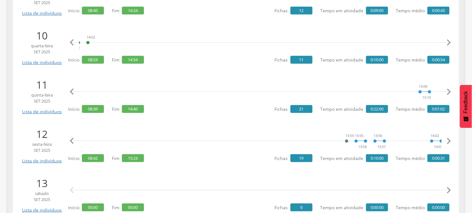
click at [448, 140] on icon "" at bounding box center [449, 141] width 13 height 13
click at [76, 141] on icon "" at bounding box center [72, 141] width 13 height 13
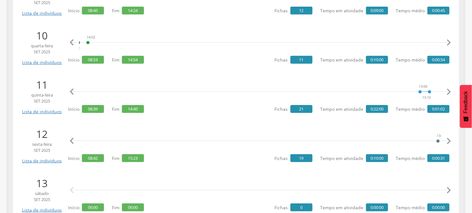
click at [76, 141] on icon "" at bounding box center [72, 141] width 13 height 13
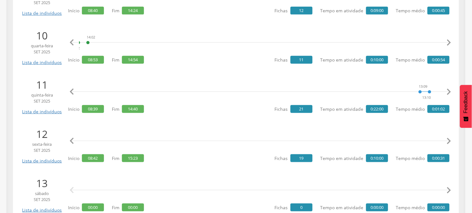
click at [76, 141] on icon "" at bounding box center [72, 141] width 13 height 13
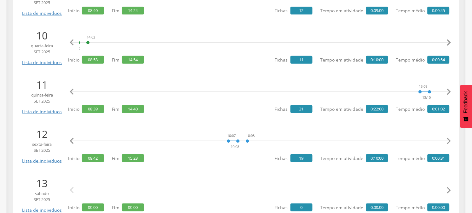
scroll to position [0, 722]
click at [71, 92] on icon "" at bounding box center [72, 91] width 13 height 13
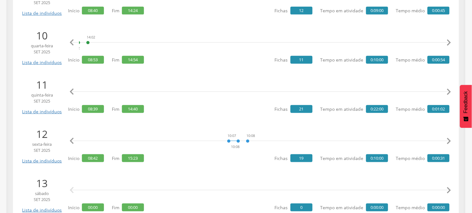
click at [71, 92] on icon "" at bounding box center [72, 91] width 13 height 13
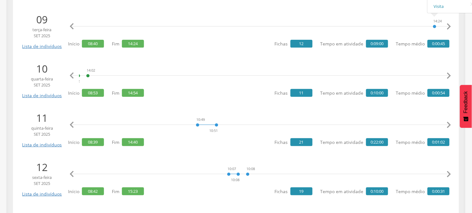
scroll to position [1080, 0]
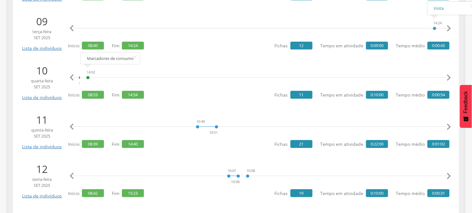
click at [73, 77] on icon "" at bounding box center [72, 77] width 13 height 13
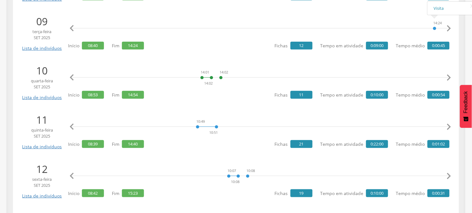
click at [73, 77] on icon "" at bounding box center [72, 77] width 13 height 13
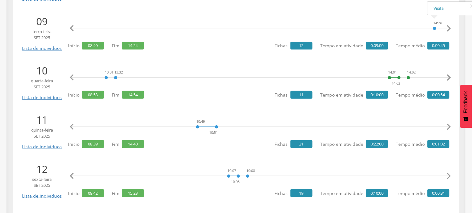
click at [73, 77] on icon "" at bounding box center [72, 77] width 13 height 13
click at [73, 76] on icon "" at bounding box center [72, 77] width 13 height 13
click at [216, 98] on div "8:53 8:57 9:26 9:28 9:29 9:31 9:47 9:48 10:33 13:31 13:32 14:01 14:02 14:02 14:…" at bounding box center [259, 81] width 382 height 37
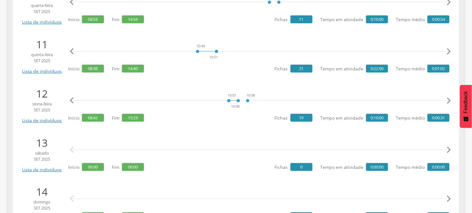
scroll to position [1150, 0]
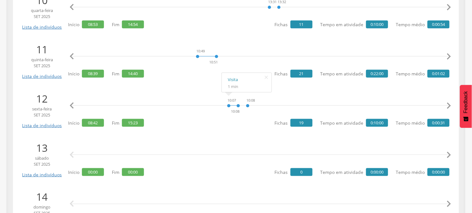
click at [71, 104] on icon "" at bounding box center [72, 105] width 13 height 13
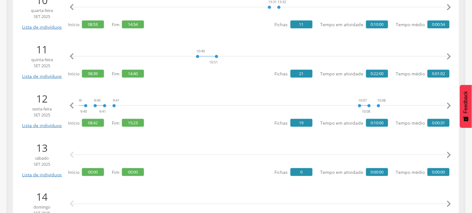
click at [71, 104] on icon "" at bounding box center [72, 105] width 13 height 13
click at [70, 104] on icon "" at bounding box center [72, 105] width 13 height 13
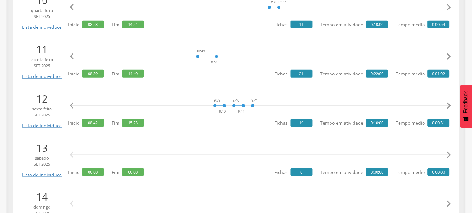
click at [70, 104] on icon "" at bounding box center [72, 105] width 13 height 13
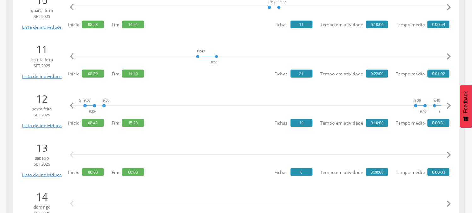
click at [70, 104] on icon "" at bounding box center [72, 105] width 13 height 13
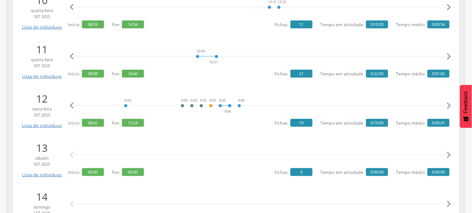
click at [70, 104] on icon "" at bounding box center [72, 105] width 13 height 13
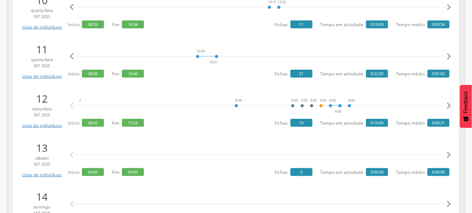
scroll to position [0, 0]
click at [70, 104] on icon "" at bounding box center [72, 105] width 13 height 13
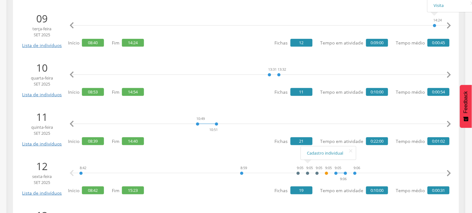
scroll to position [1080, 0]
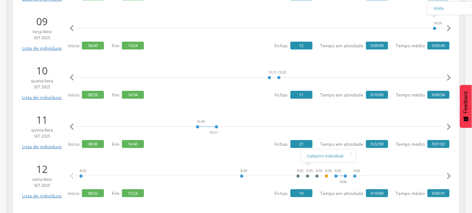
click at [72, 80] on icon "" at bounding box center [72, 77] width 13 height 13
click at [72, 79] on icon "" at bounding box center [72, 77] width 13 height 13
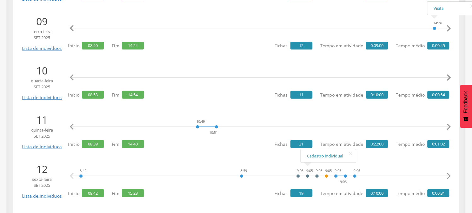
click at [72, 79] on icon "" at bounding box center [72, 77] width 13 height 13
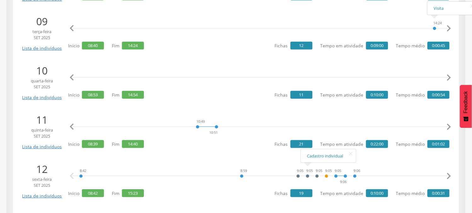
click at [72, 79] on icon "" at bounding box center [72, 77] width 13 height 13
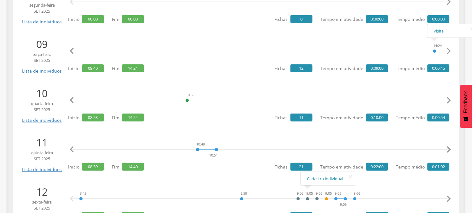
scroll to position [1045, 0]
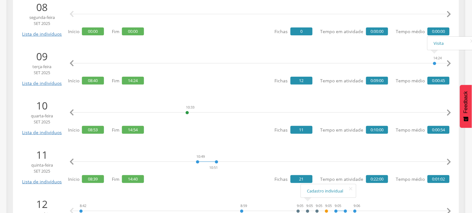
click at [70, 64] on icon "" at bounding box center [72, 63] width 13 height 13
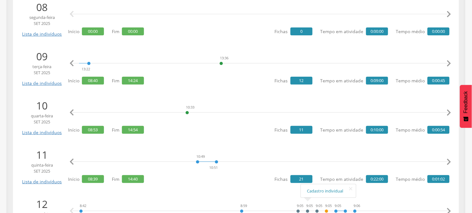
scroll to position [0, 1673]
click at [70, 64] on icon "" at bounding box center [72, 63] width 13 height 13
click
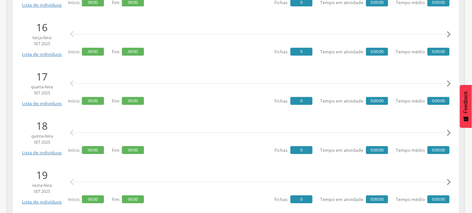
scroll to position [1430, 0]
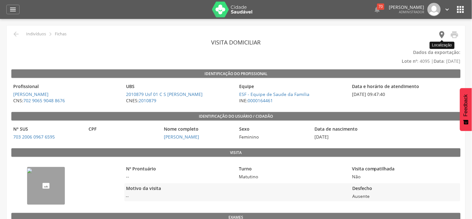
click at [442, 38] on icon "" at bounding box center [442, 34] width 9 height 9
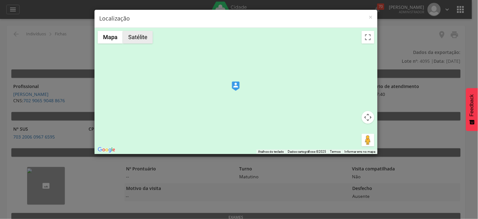
click at [134, 40] on button "Satélite" at bounding box center [138, 37] width 30 height 13
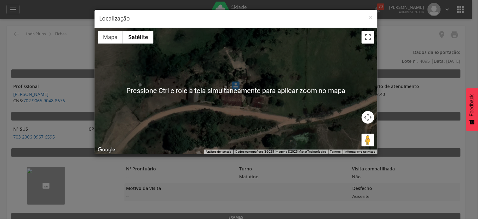
click at [373, 42] on button "Ativar a visualização em tela cheia" at bounding box center [368, 37] width 13 height 13
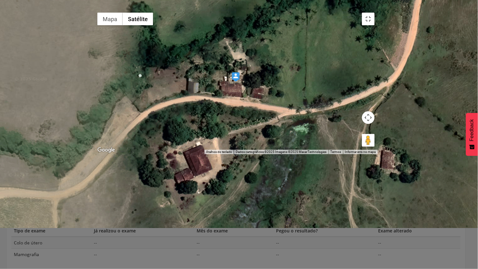
click at [239, 82] on img at bounding box center [236, 76] width 8 height 9
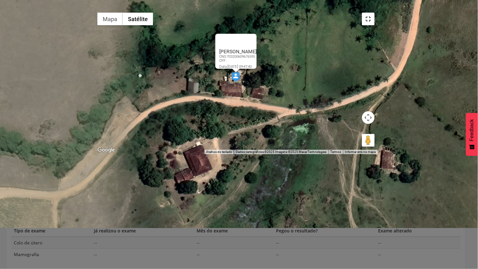
click at [375, 15] on button "Ativar a visualização em tela cheia" at bounding box center [368, 19] width 13 height 13
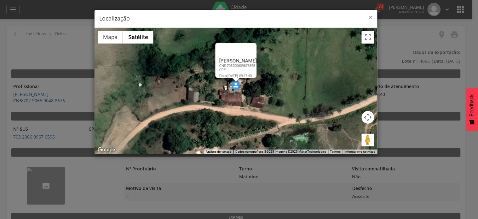
click at [371, 17] on span "×" at bounding box center [371, 17] width 4 height 9
